Goal: Information Seeking & Learning: Find specific fact

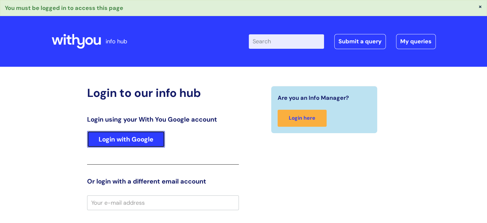
click at [142, 138] on link "Login with Google" at bounding box center [126, 139] width 78 height 17
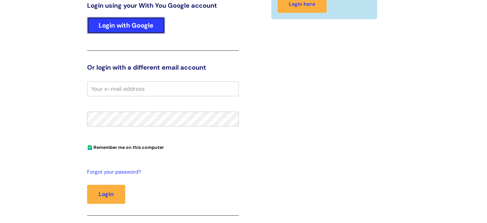
scroll to position [112, 0]
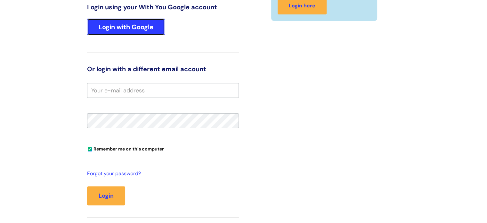
click at [128, 23] on link "Login with Google" at bounding box center [126, 27] width 78 height 17
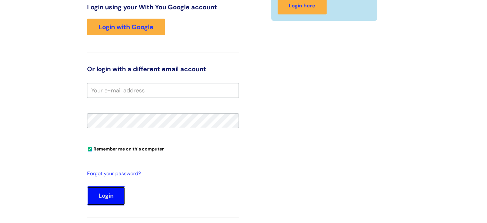
click at [105, 194] on button "Login" at bounding box center [106, 195] width 38 height 19
click at [115, 93] on input "email" at bounding box center [163, 90] width 152 height 15
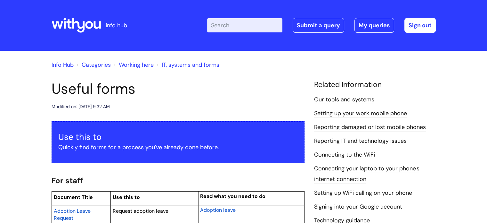
click at [261, 24] on input "Enter your search term here..." at bounding box center [244, 25] width 75 height 14
type input "DEATH IN SERVICE"
click button "Search" at bounding box center [0, 0] width 0 height 0
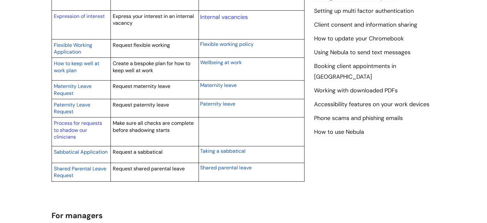
scroll to position [321, 0]
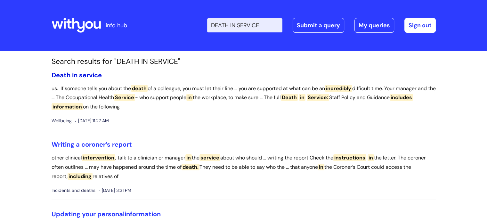
click at [86, 76] on span "service" at bounding box center [90, 75] width 23 height 8
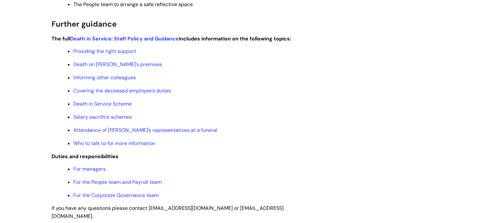
scroll to position [275, 0]
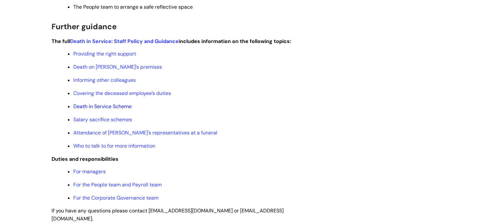
click at [120, 109] on link "Death in Service Scheme" at bounding box center [102, 106] width 58 height 7
click at [111, 121] on link "Salary sacrifice schemes" at bounding box center [102, 119] width 59 height 7
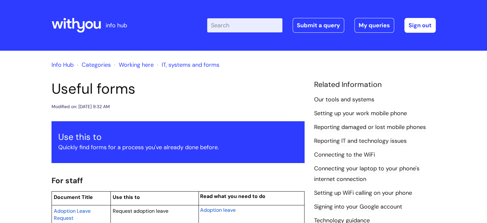
click at [243, 28] on input "Enter your search term here..." at bounding box center [244, 25] width 75 height 14
paste input "beneficiaries form"
type input "beneficiaries form"
click button "Search" at bounding box center [0, 0] width 0 height 0
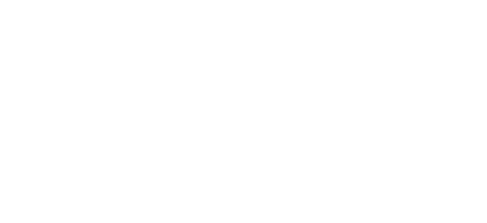
scroll to position [115, 0]
